Goal: Task Accomplishment & Management: Use online tool/utility

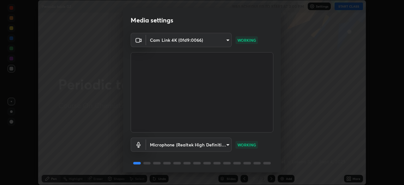
scroll to position [22, 0]
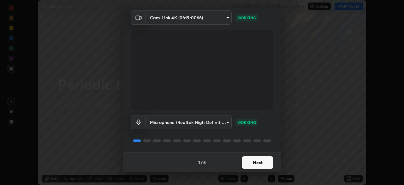
click at [251, 163] on button "Next" at bounding box center [258, 162] width 32 height 13
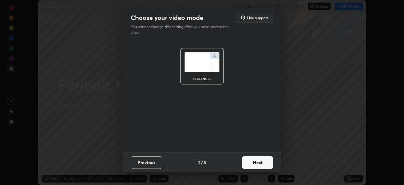
scroll to position [0, 0]
click at [263, 163] on button "Next" at bounding box center [258, 162] width 32 height 13
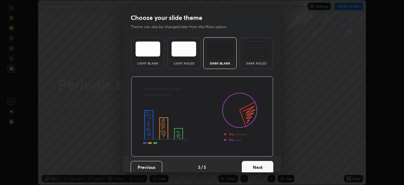
click at [259, 167] on button "Next" at bounding box center [258, 167] width 32 height 13
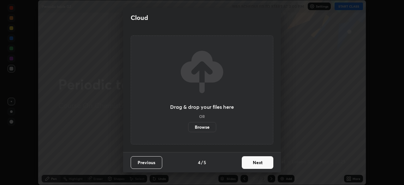
click at [209, 128] on label "Browse" at bounding box center [202, 127] width 28 height 10
click at [188, 128] on input "Browse" at bounding box center [188, 127] width 0 height 10
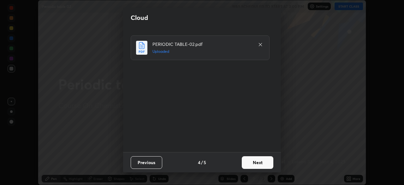
click at [252, 161] on button "Next" at bounding box center [258, 162] width 32 height 13
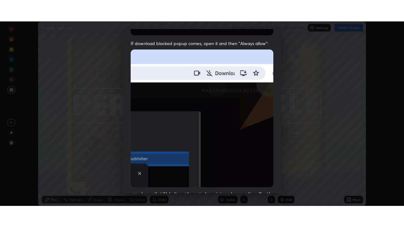
scroll to position [151, 0]
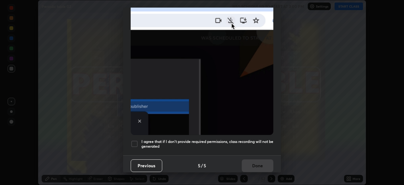
click at [135, 140] on div at bounding box center [135, 144] width 8 height 8
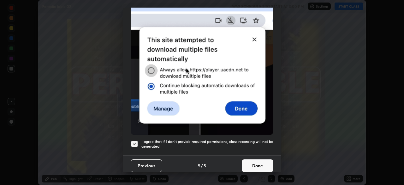
click at [247, 161] on button "Done" at bounding box center [258, 165] width 32 height 13
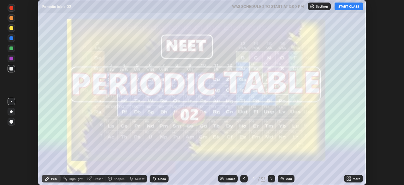
click at [347, 177] on icon at bounding box center [348, 178] width 2 height 2
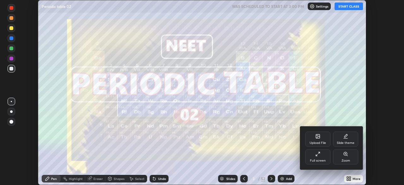
click at [317, 157] on div "Full screen" at bounding box center [317, 156] width 25 height 15
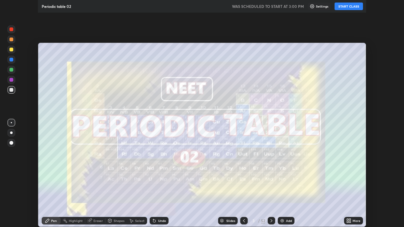
scroll to position [227, 404]
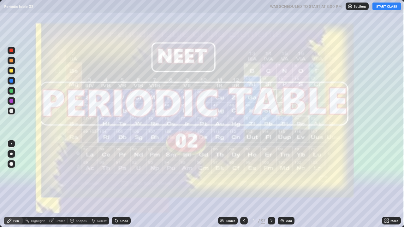
click at [382, 6] on button "START CLASS" at bounding box center [387, 7] width 28 height 8
click at [272, 184] on icon at bounding box center [271, 221] width 5 height 5
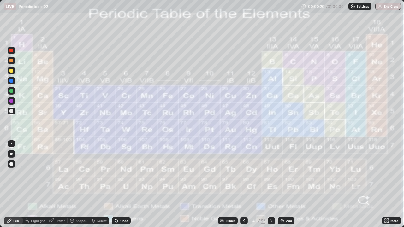
click at [271, 184] on icon at bounding box center [271, 221] width 5 height 5
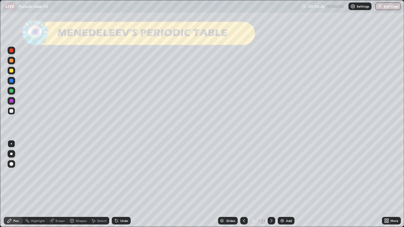
click at [11, 111] on div at bounding box center [11, 111] width 4 height 4
click at [12, 164] on div at bounding box center [11, 164] width 4 height 4
click at [12, 62] on div at bounding box center [11, 61] width 4 height 4
click at [12, 111] on div at bounding box center [11, 111] width 4 height 4
click at [271, 184] on icon at bounding box center [271, 221] width 5 height 5
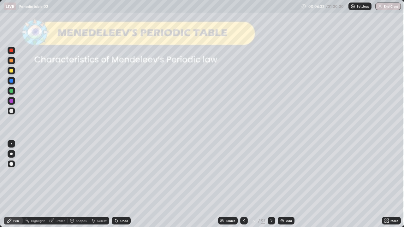
click at [11, 91] on div at bounding box center [11, 91] width 4 height 4
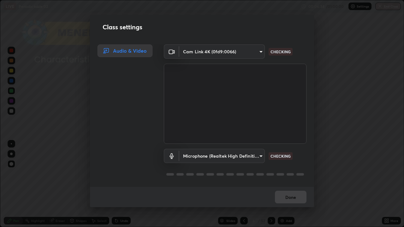
click at [114, 140] on div "Audio & Video" at bounding box center [123, 116] width 66 height 143
click at [54, 176] on div "Class settings Audio & Video Cam Link 4K (0fd9:0066) 913022e3bbb337ef4c56a3a1bc…" at bounding box center [202, 113] width 404 height 227
click at [45, 153] on div "Class settings Audio & Video Cam Link 4K (0fd9:0066) 913022e3bbb337ef4c56a3a1bc…" at bounding box center [202, 113] width 404 height 227
click at [45, 154] on div "Class settings Audio & Video Cam Link 4K (0fd9:0066) 913022e3bbb337ef4c56a3a1bc…" at bounding box center [202, 113] width 404 height 227
click at [45, 157] on div "Class settings Audio & Video Cam Link 4K (0fd9:0066) 913022e3bbb337ef4c56a3a1bc…" at bounding box center [202, 113] width 404 height 227
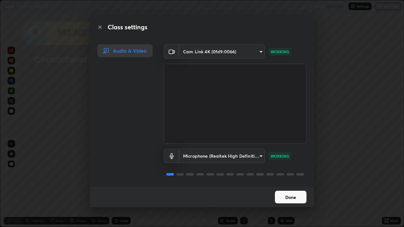
click at [99, 27] on icon at bounding box center [100, 27] width 5 height 5
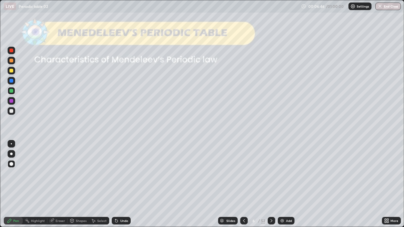
click at [11, 112] on div at bounding box center [11, 111] width 4 height 4
click at [271, 184] on icon at bounding box center [271, 221] width 5 height 5
click at [12, 92] on div at bounding box center [11, 91] width 4 height 4
click at [77, 184] on div "Shapes" at bounding box center [78, 221] width 21 height 13
click at [82, 184] on div "Shapes" at bounding box center [78, 221] width 21 height 13
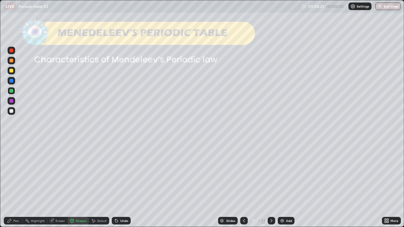
click at [13, 184] on div "Pen" at bounding box center [13, 221] width 19 height 8
click at [87, 184] on div "Shapes" at bounding box center [78, 221] width 21 height 13
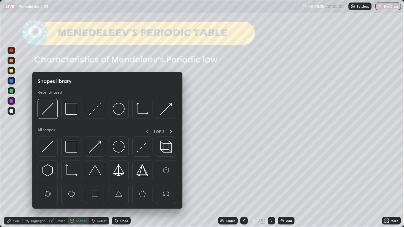
click at [18, 149] on div "Erase all" at bounding box center [11, 114] width 15 height 202
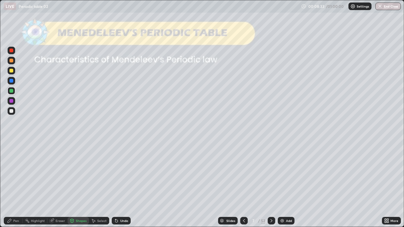
click at [13, 184] on div "Pen" at bounding box center [13, 221] width 19 height 8
click at [11, 111] on div at bounding box center [11, 111] width 4 height 4
click at [78, 184] on div "Shapes" at bounding box center [81, 220] width 11 height 3
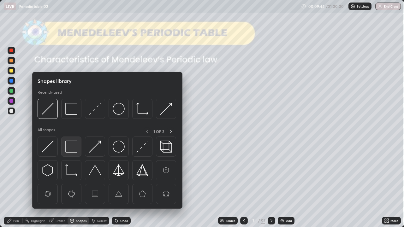
click at [70, 147] on img at bounding box center [71, 147] width 12 height 12
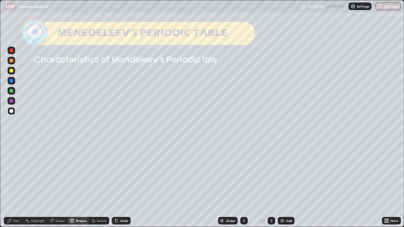
click at [12, 110] on div at bounding box center [11, 111] width 4 height 4
click at [14, 184] on div "Pen" at bounding box center [13, 221] width 19 height 13
click at [271, 184] on icon at bounding box center [272, 220] width 2 height 3
click at [269, 184] on div at bounding box center [272, 221] width 8 height 8
click at [272, 184] on icon at bounding box center [271, 221] width 5 height 5
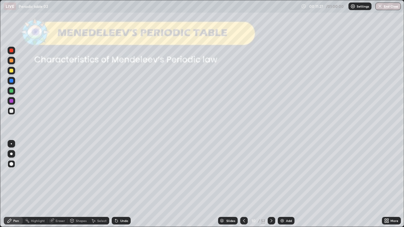
click at [271, 184] on icon at bounding box center [271, 221] width 5 height 5
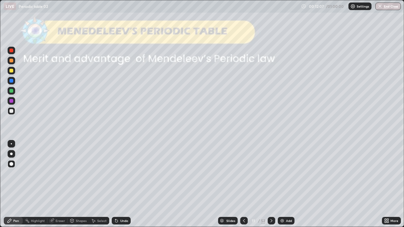
click at [11, 91] on div at bounding box center [11, 91] width 4 height 4
click at [269, 184] on icon at bounding box center [271, 221] width 5 height 5
click at [12, 92] on div at bounding box center [11, 91] width 4 height 4
click at [11, 111] on div at bounding box center [11, 111] width 4 height 4
click at [270, 184] on icon at bounding box center [271, 221] width 5 height 5
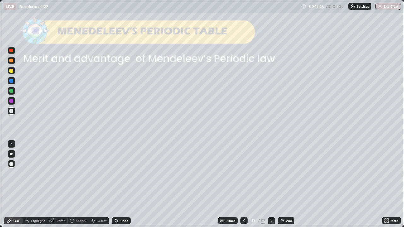
click at [271, 184] on icon at bounding box center [271, 221] width 5 height 5
click at [270, 184] on div at bounding box center [272, 221] width 8 height 8
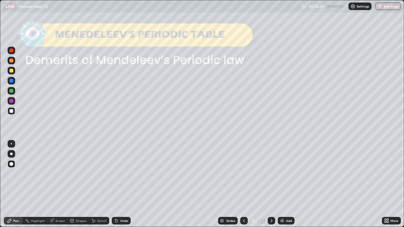
click at [12, 71] on div at bounding box center [11, 71] width 4 height 4
click at [271, 184] on icon at bounding box center [271, 221] width 5 height 5
click at [269, 184] on icon at bounding box center [271, 221] width 5 height 5
click at [229, 184] on div "Slides" at bounding box center [230, 220] width 9 height 3
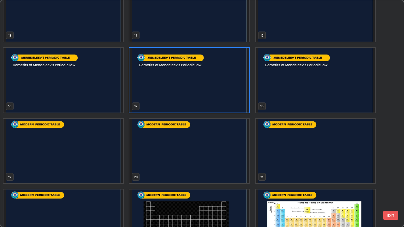
scroll to position [317, 0]
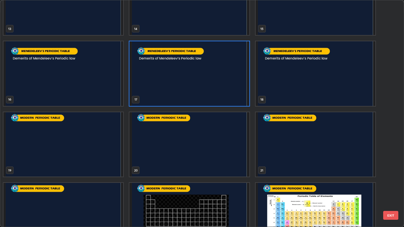
click at [34, 143] on img "grid" at bounding box center [63, 144] width 120 height 65
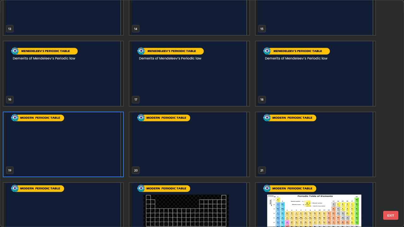
click at [37, 147] on img "grid" at bounding box center [63, 144] width 120 height 65
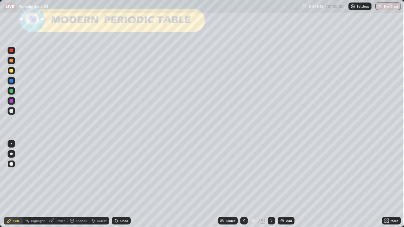
click at [37, 147] on img "grid" at bounding box center [63, 144] width 120 height 65
click at [11, 111] on div at bounding box center [11, 111] width 4 height 4
click at [77, 184] on div "Shapes" at bounding box center [81, 220] width 11 height 3
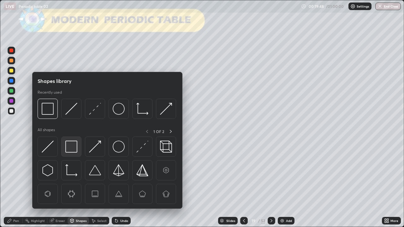
click at [72, 148] on img at bounding box center [71, 147] width 12 height 12
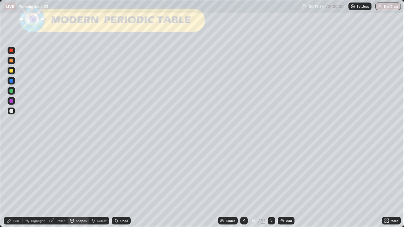
click at [14, 184] on div "Pen" at bounding box center [13, 221] width 19 height 8
click at [12, 71] on div at bounding box center [11, 71] width 4 height 4
click at [118, 184] on div "Undo" at bounding box center [121, 221] width 19 height 8
click at [117, 184] on icon at bounding box center [116, 221] width 3 height 3
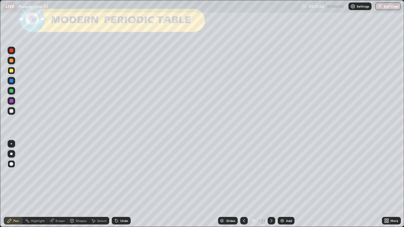
click at [117, 184] on icon at bounding box center [116, 221] width 3 height 3
click at [12, 112] on div at bounding box center [11, 111] width 4 height 4
click at [117, 184] on div "Undo" at bounding box center [121, 221] width 19 height 8
click at [119, 184] on div "Undo" at bounding box center [119, 221] width 21 height 13
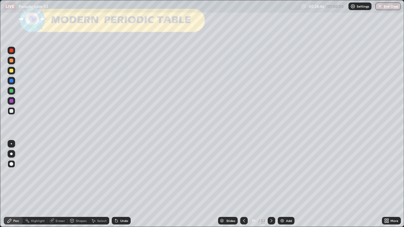
click at [121, 184] on div "Undo" at bounding box center [119, 221] width 21 height 13
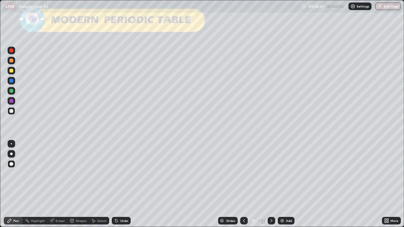
click at [122, 184] on div "Undo" at bounding box center [119, 221] width 21 height 13
click at [271, 184] on icon at bounding box center [271, 221] width 5 height 5
click at [227, 184] on div "Slides" at bounding box center [228, 221] width 20 height 8
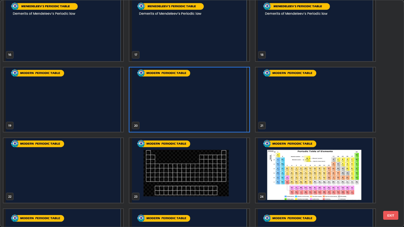
scroll to position [365, 0]
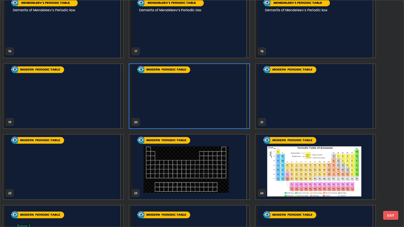
click at [180, 173] on img "grid" at bounding box center [189, 167] width 120 height 65
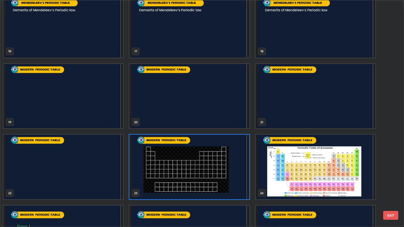
click at [188, 173] on img "grid" at bounding box center [189, 167] width 120 height 65
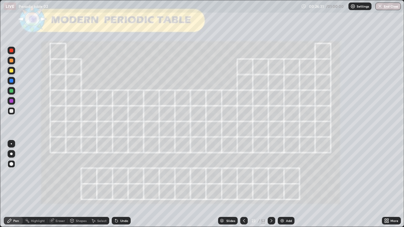
click at [188, 173] on img "grid" at bounding box center [189, 167] width 120 height 65
click at [11, 90] on div at bounding box center [11, 91] width 4 height 4
click at [122, 184] on div "Undo" at bounding box center [124, 220] width 8 height 3
click at [120, 184] on div "Undo" at bounding box center [124, 220] width 8 height 3
click at [123, 184] on div "Undo" at bounding box center [124, 220] width 8 height 3
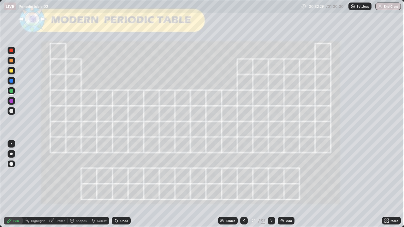
click at [272, 184] on icon at bounding box center [272, 220] width 2 height 3
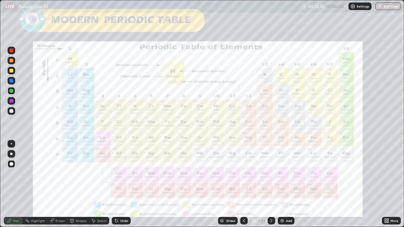
click at [271, 184] on icon at bounding box center [271, 221] width 5 height 5
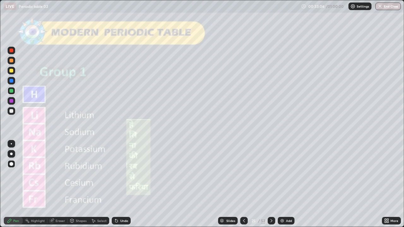
click at [116, 184] on icon at bounding box center [116, 221] width 3 height 3
click at [114, 184] on icon at bounding box center [116, 221] width 5 height 5
click at [270, 184] on icon at bounding box center [271, 221] width 5 height 5
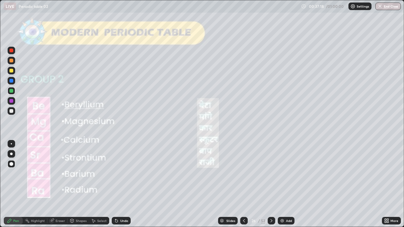
click at [240, 184] on div at bounding box center [244, 221] width 8 height 8
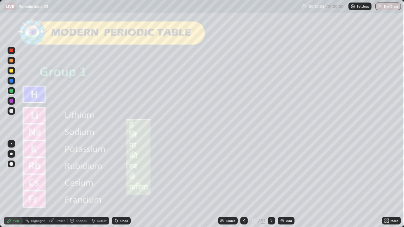
click at [245, 184] on div at bounding box center [244, 221] width 8 height 8
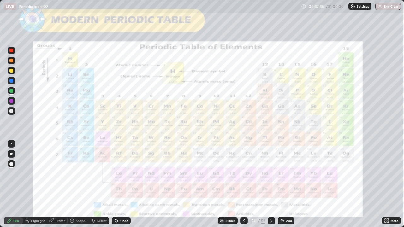
click at [243, 184] on icon at bounding box center [244, 221] width 5 height 5
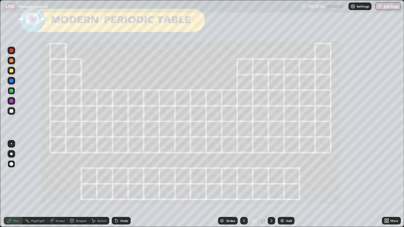
click at [271, 184] on icon at bounding box center [271, 221] width 5 height 5
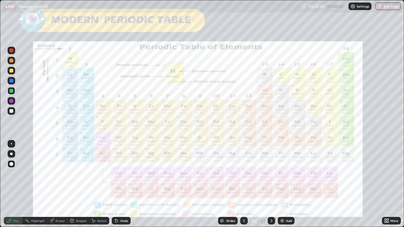
click at [270, 184] on icon at bounding box center [271, 221] width 5 height 5
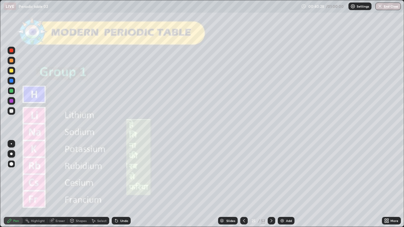
click at [271, 184] on icon at bounding box center [271, 221] width 5 height 5
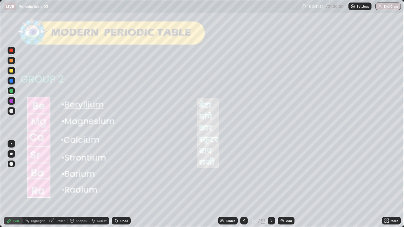
click at [117, 184] on icon at bounding box center [116, 221] width 5 height 5
click at [270, 184] on icon at bounding box center [271, 221] width 5 height 5
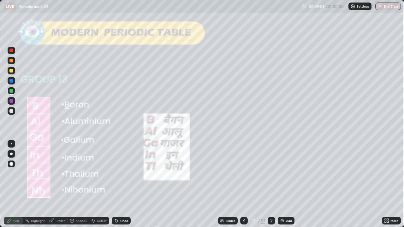
click at [120, 184] on div "Undo" at bounding box center [124, 220] width 8 height 3
click at [119, 184] on div "Undo" at bounding box center [121, 221] width 19 height 8
click at [271, 184] on icon at bounding box center [271, 221] width 5 height 5
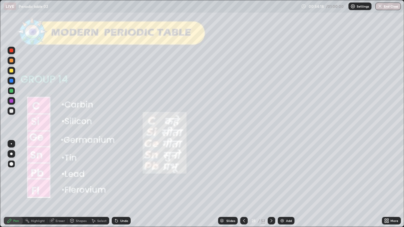
click at [271, 184] on icon at bounding box center [271, 221] width 5 height 5
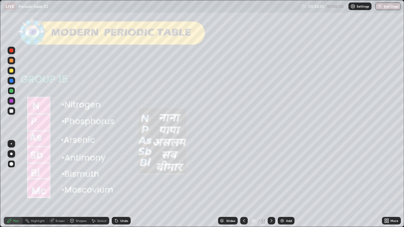
click at [271, 184] on icon at bounding box center [271, 221] width 5 height 5
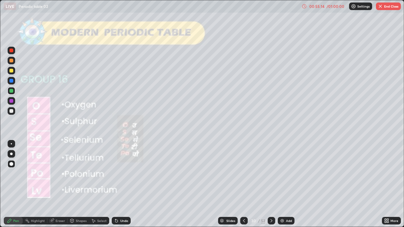
click at [389, 9] on button "End Class" at bounding box center [388, 7] width 25 height 8
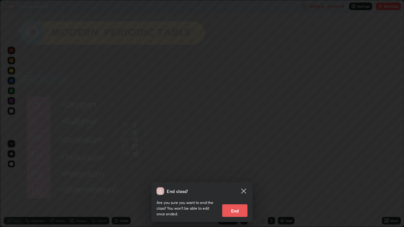
click at [235, 184] on button "End" at bounding box center [234, 211] width 25 height 13
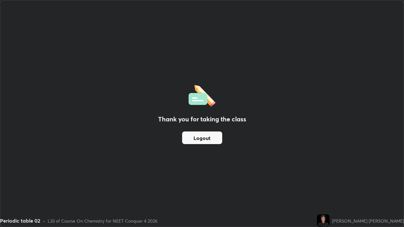
click at [192, 137] on button "Logout" at bounding box center [202, 138] width 40 height 13
